Goal: Task Accomplishment & Management: Complete application form

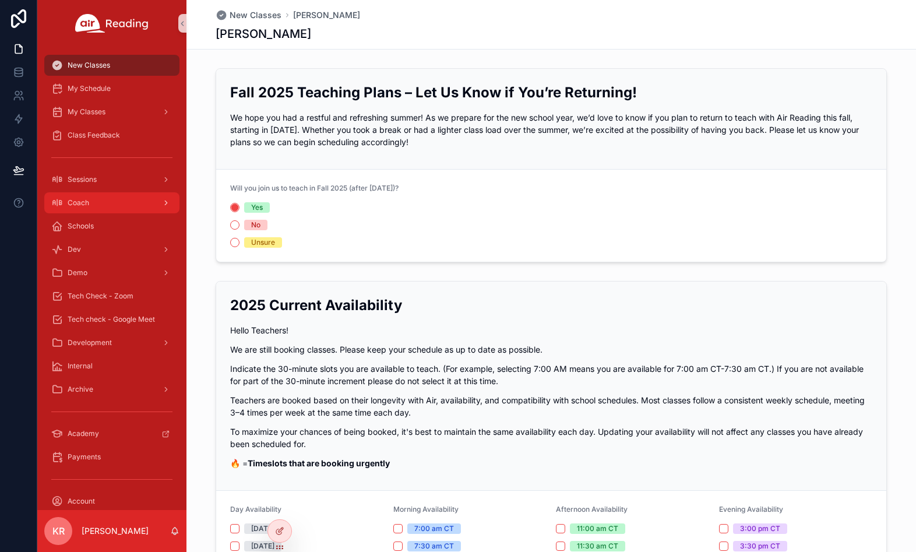
click at [117, 208] on div "Coach" at bounding box center [111, 203] width 121 height 19
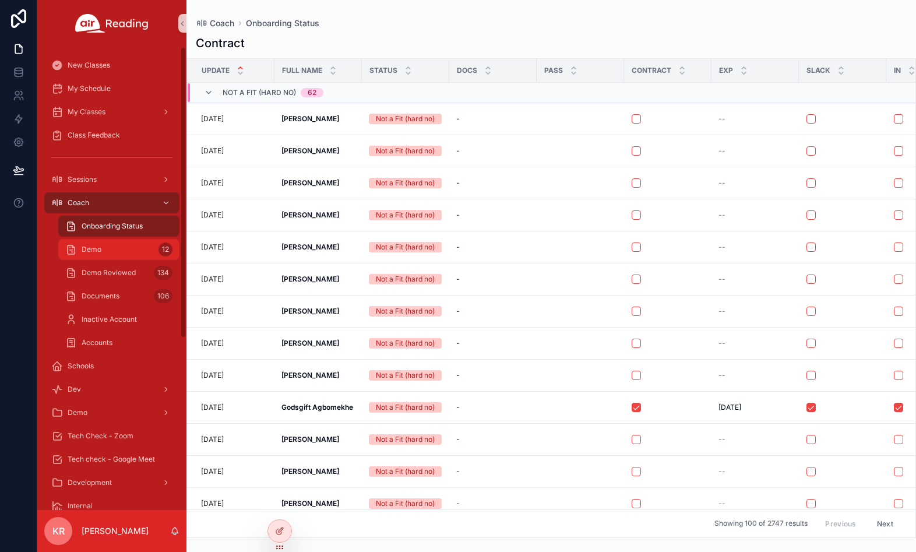
click at [99, 250] on span "Demo" at bounding box center [92, 249] width 20 height 9
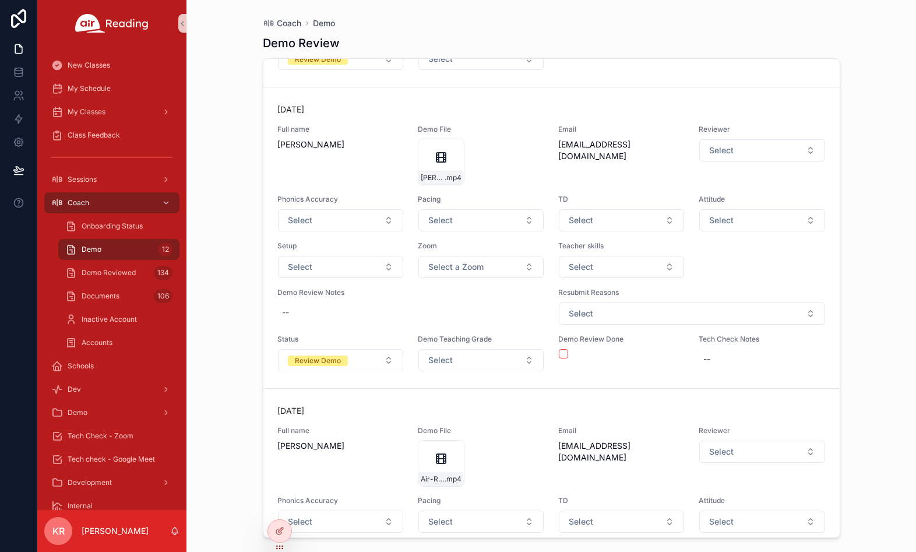
scroll to position [583, 0]
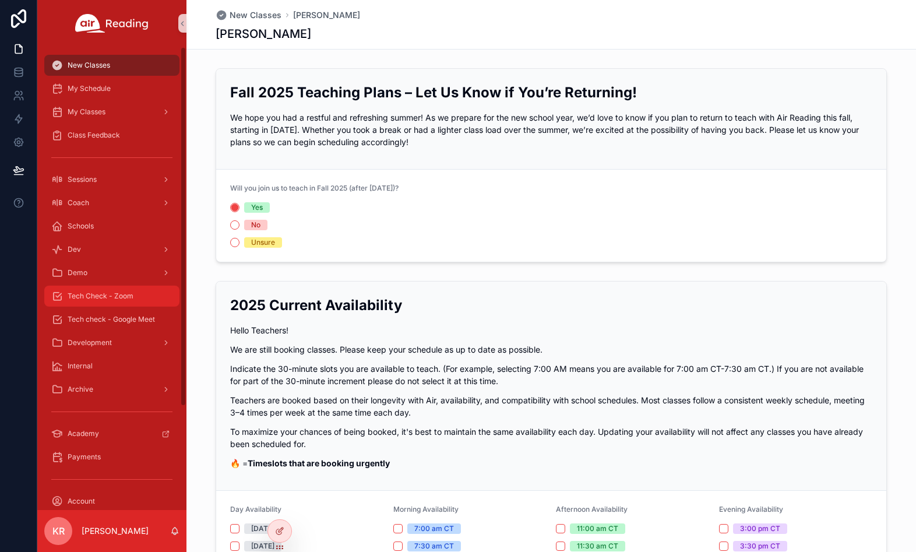
click at [113, 294] on span "Tech Check - Zoom" at bounding box center [101, 295] width 66 height 9
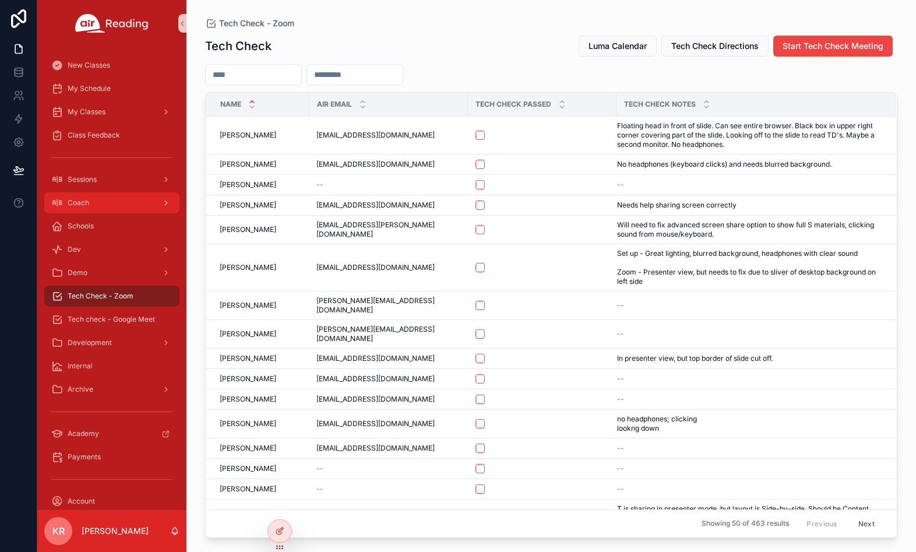
click at [109, 207] on div "Coach" at bounding box center [111, 203] width 121 height 19
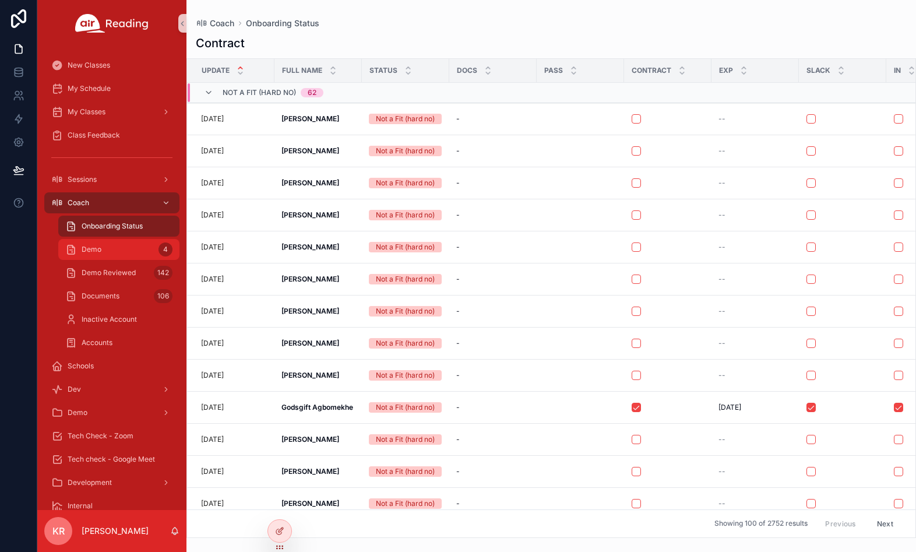
click at [121, 247] on div "Demo 4" at bounding box center [118, 249] width 107 height 19
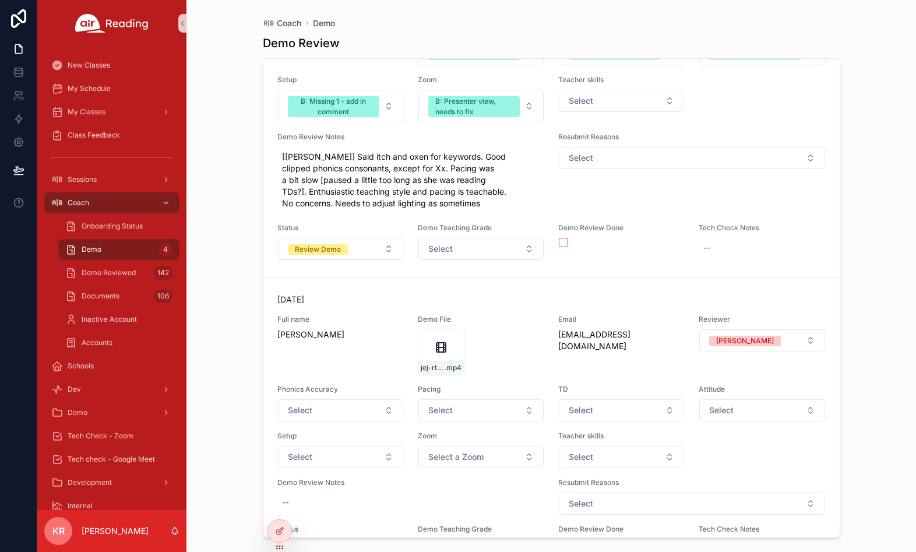
scroll to position [160, 0]
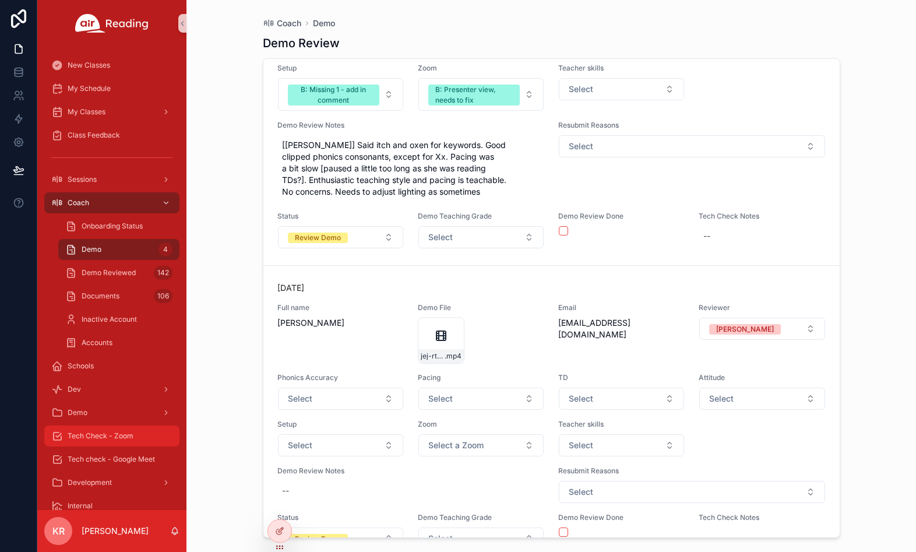
click at [111, 434] on span "Tech Check - Zoom" at bounding box center [101, 435] width 66 height 9
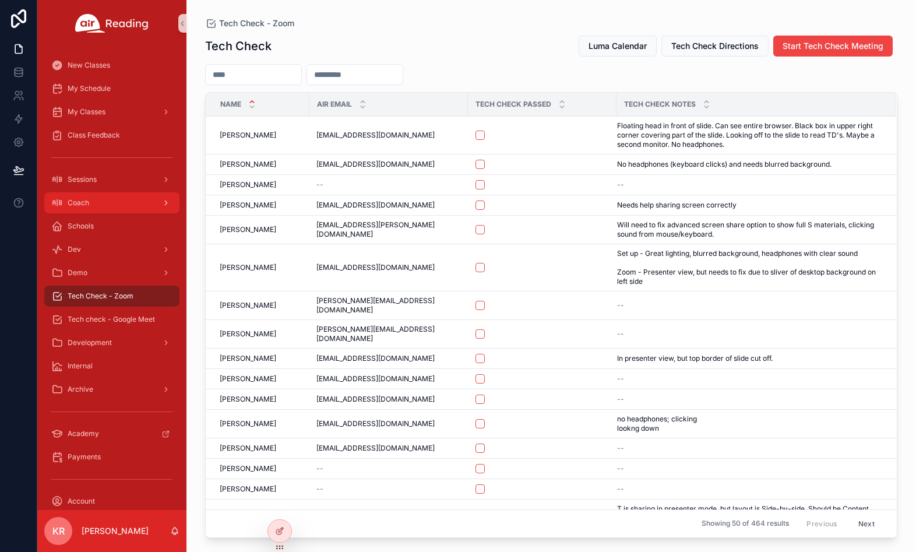
click at [113, 207] on div "Coach" at bounding box center [111, 203] width 121 height 19
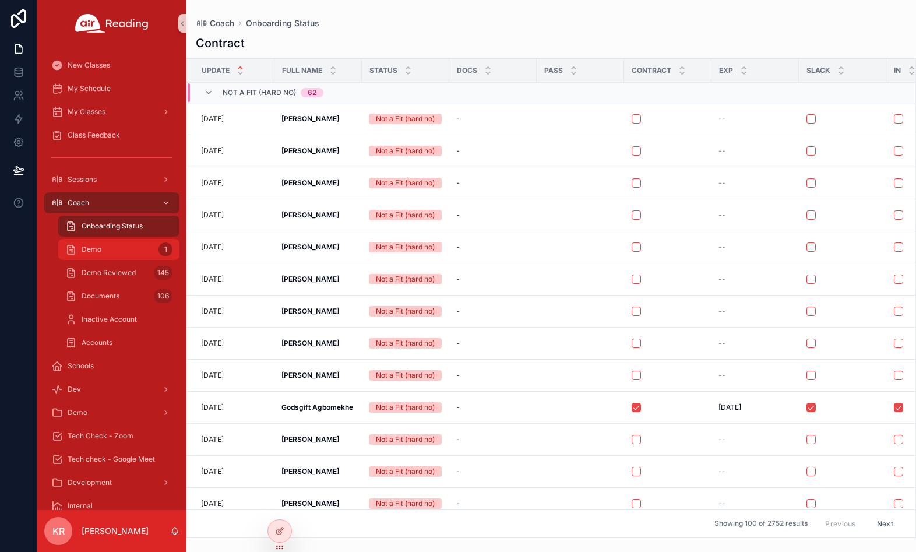
click at [110, 251] on div "Demo 1" at bounding box center [118, 249] width 107 height 19
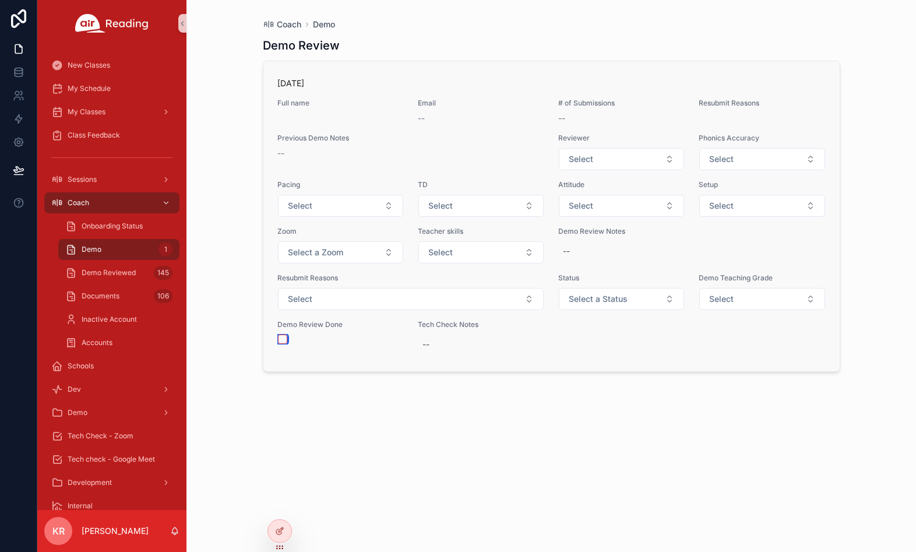
click at [284, 342] on button "scrollable content" at bounding box center [282, 339] width 9 height 9
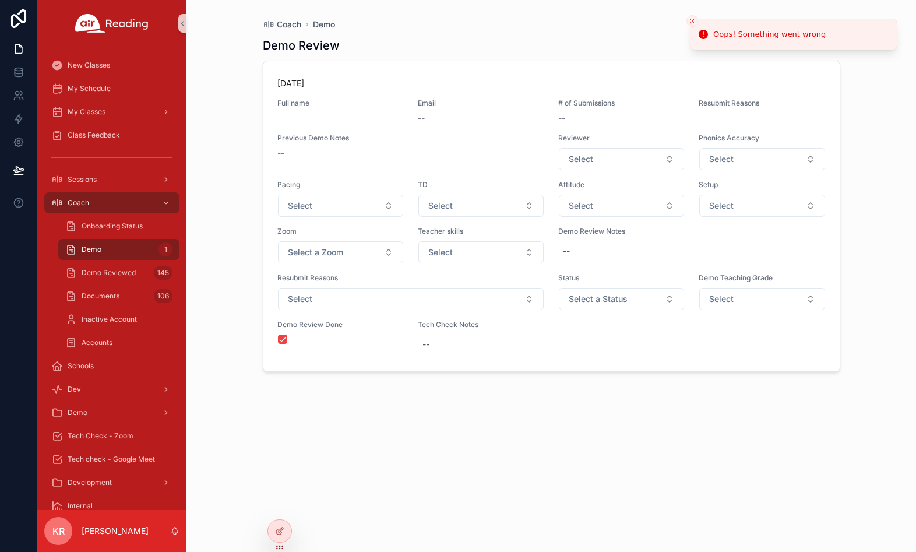
click at [413, 429] on div "Demo Review 4 days ago Full name Email -- # of Submissions -- Resubmit Reasons …" at bounding box center [552, 284] width 578 height 508
click at [692, 22] on line "Close toast" at bounding box center [692, 20] width 3 height 3
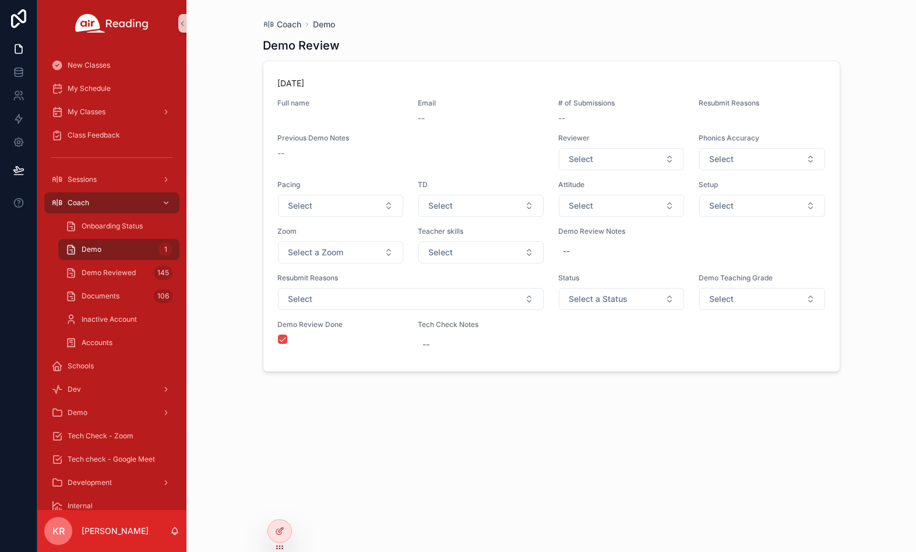
click at [554, 424] on div "Demo Review 4 days ago Full name Email -- # of Submissions -- Resubmit Reasons …" at bounding box center [552, 284] width 578 height 508
click at [282, 337] on button "scrollable content" at bounding box center [282, 339] width 9 height 9
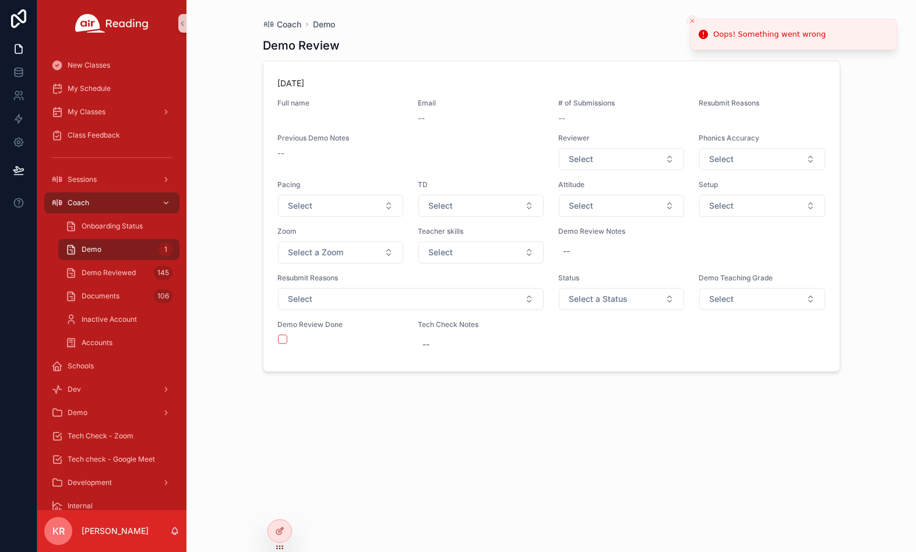
click at [308, 423] on div "Demo Review 4 days ago Full name Email -- # of Submissions -- Resubmit Reasons …" at bounding box center [552, 284] width 578 height 508
click at [693, 25] on button "Close toast" at bounding box center [693, 21] width 12 height 12
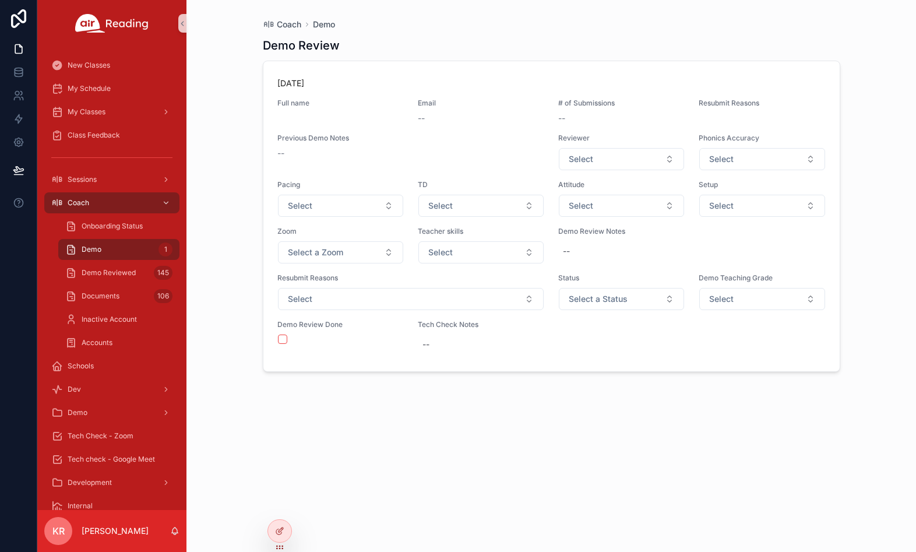
click at [420, 438] on div "Demo Review 4 days ago Full name Email -- # of Submissions -- Resubmit Reasons …" at bounding box center [552, 284] width 578 height 508
click at [281, 340] on button "scrollable content" at bounding box center [282, 339] width 9 height 9
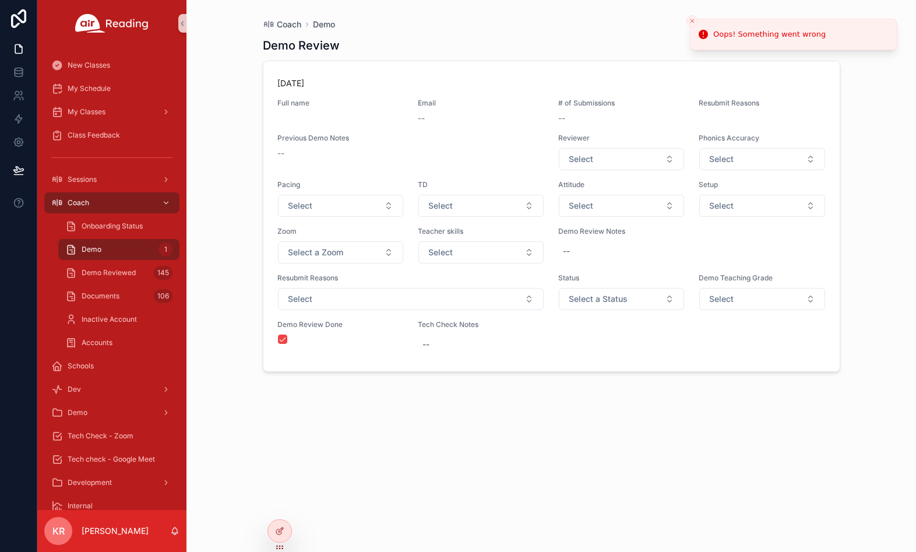
click at [695, 23] on icon "Close toast" at bounding box center [692, 20] width 7 height 7
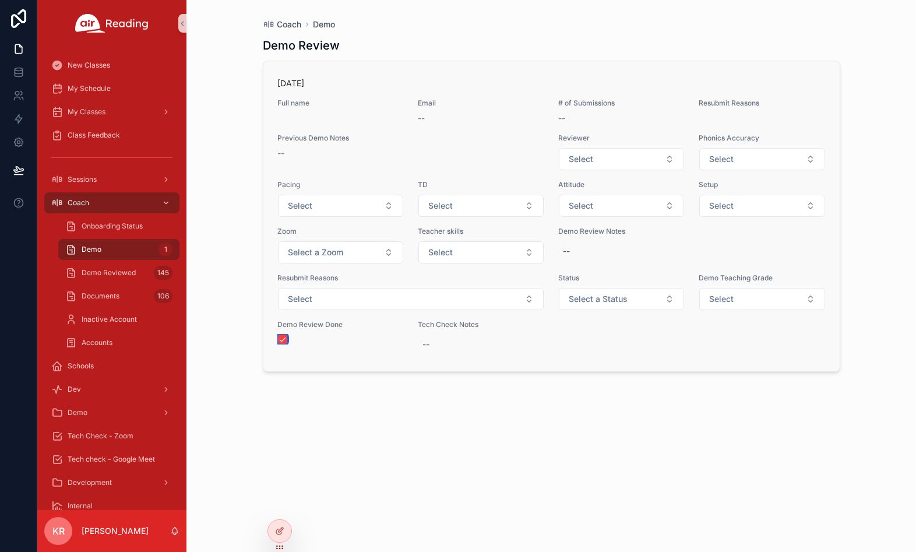
click at [282, 337] on button "scrollable content" at bounding box center [282, 339] width 9 height 9
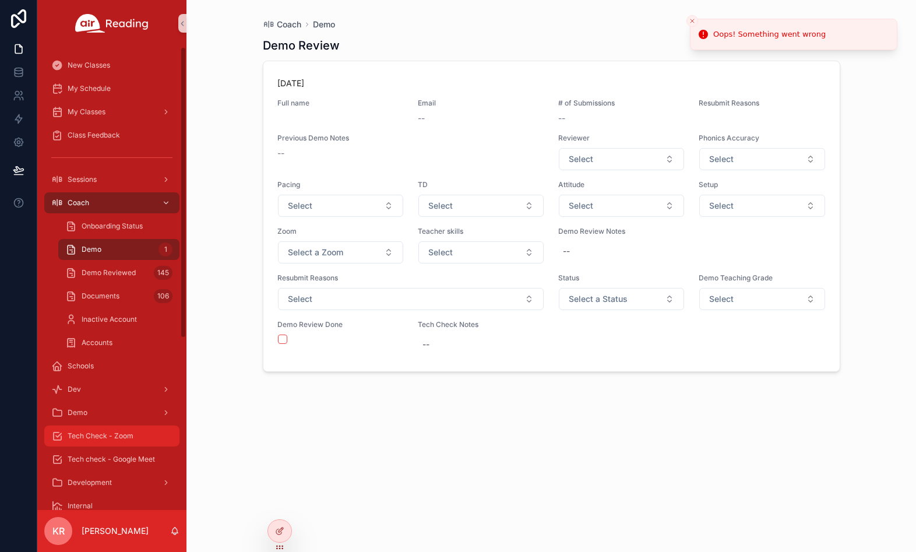
click at [106, 438] on span "Tech Check - Zoom" at bounding box center [101, 435] width 66 height 9
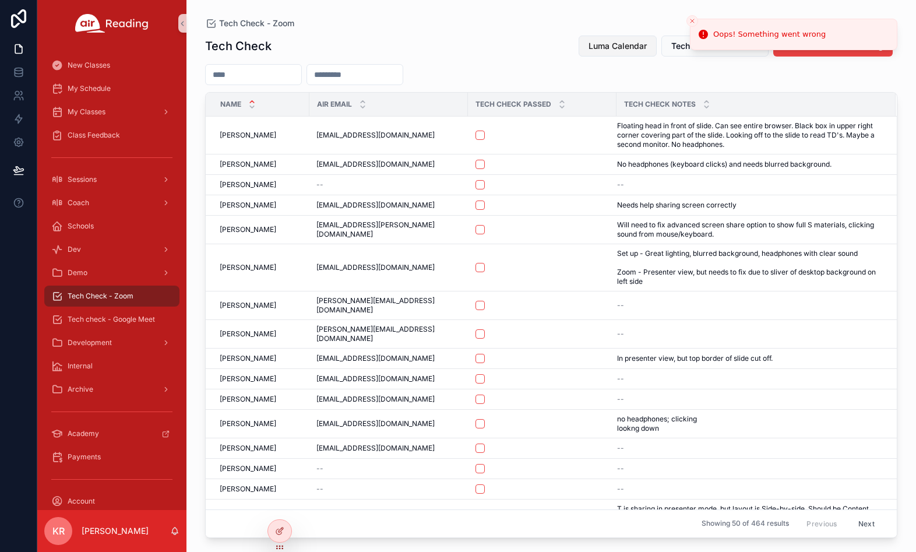
click at [635, 44] on span "Luma Calendar" at bounding box center [618, 46] width 58 height 12
